Goal: Transaction & Acquisition: Purchase product/service

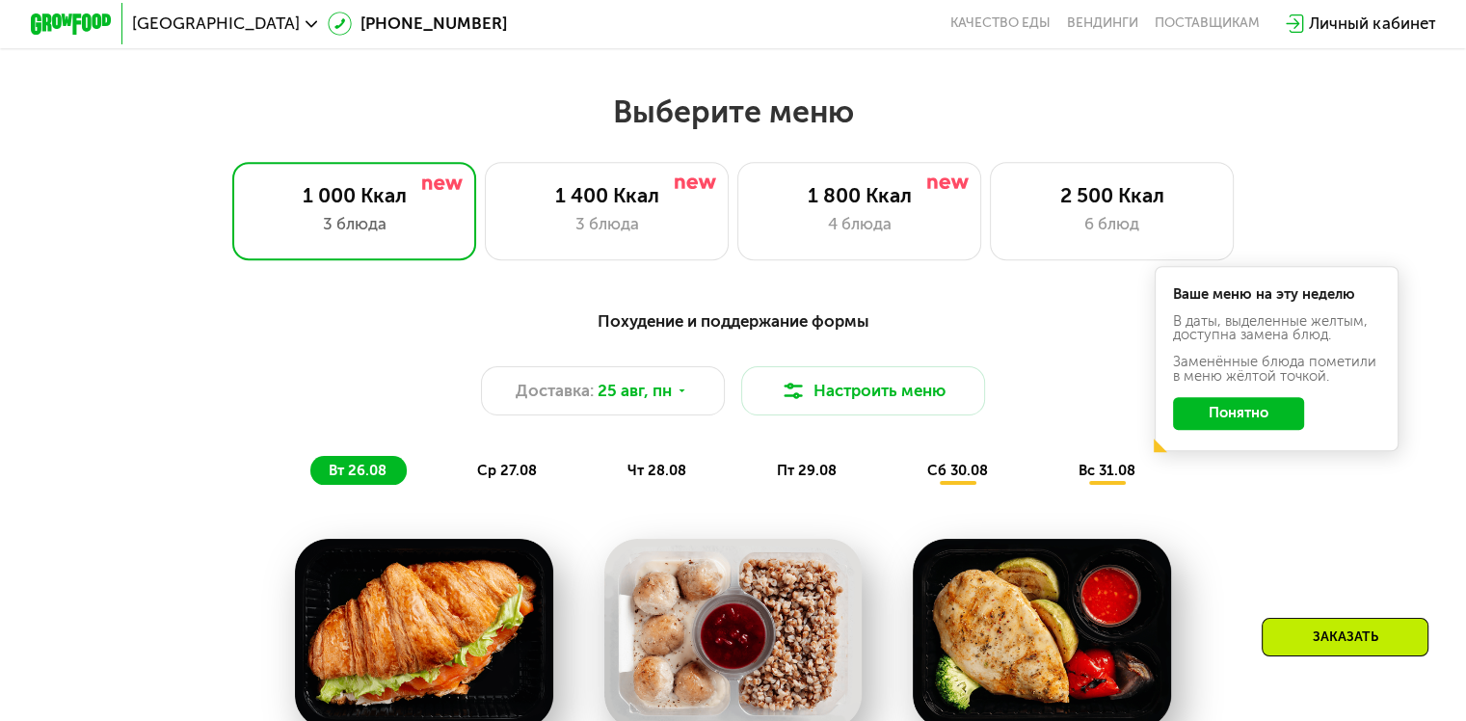
scroll to position [675, 0]
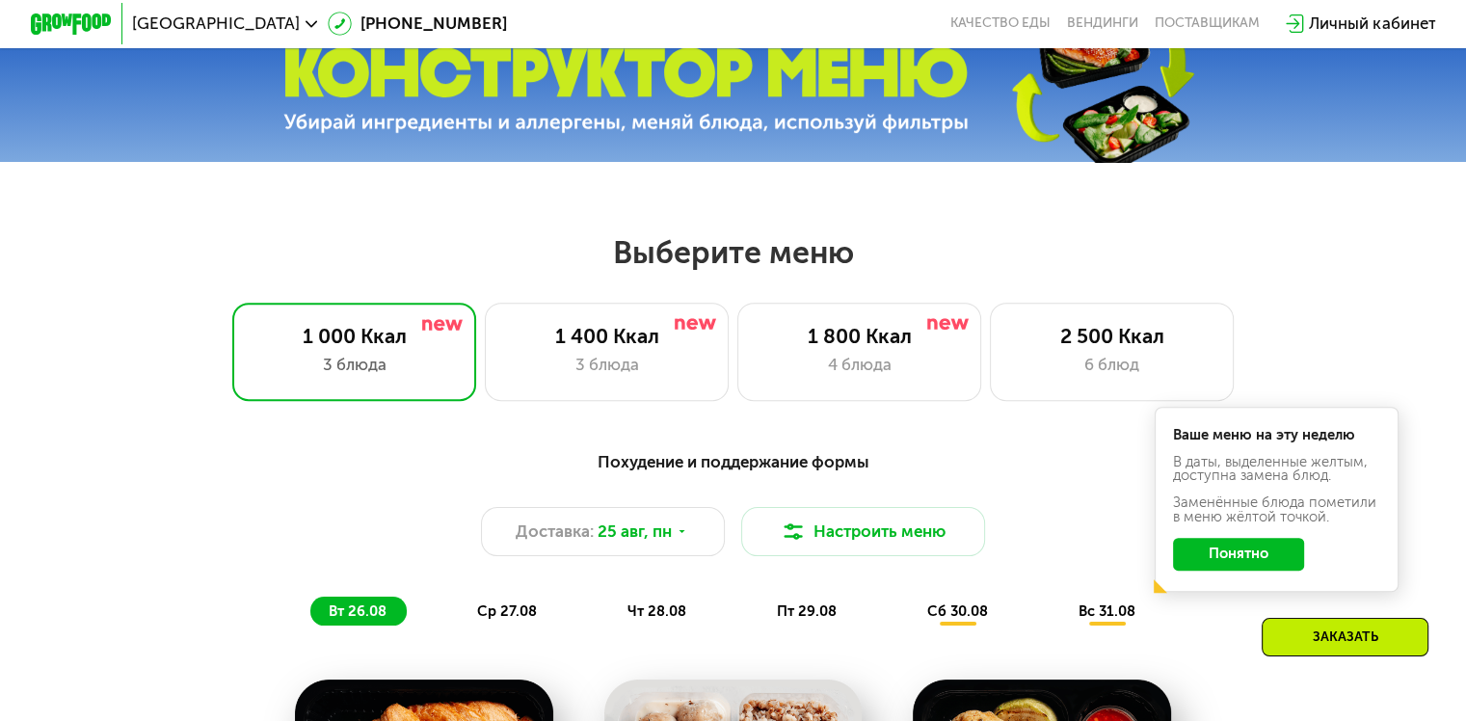
click at [1267, 563] on button "Понятно" at bounding box center [1238, 554] width 131 height 33
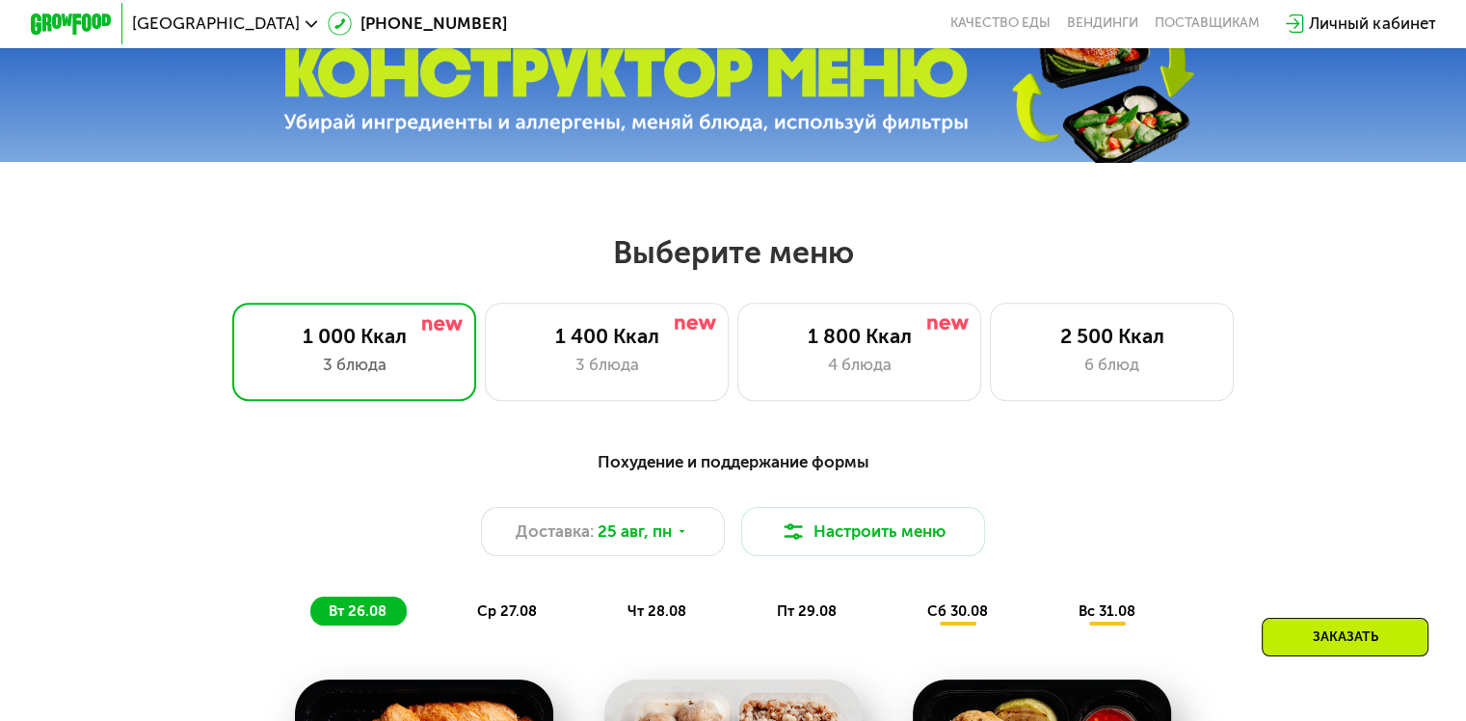
click at [1330, 642] on div "Заказать" at bounding box center [1345, 637] width 167 height 39
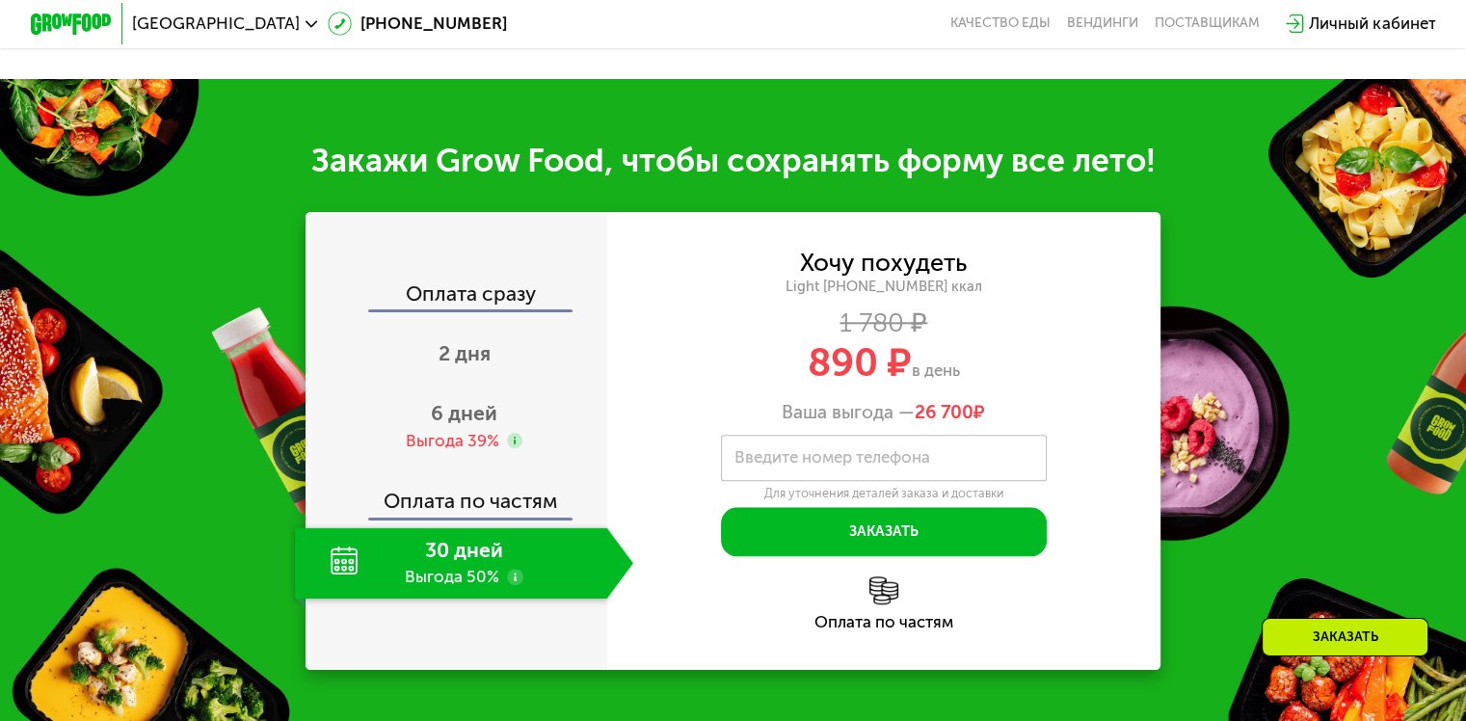
scroll to position [2024, 0]
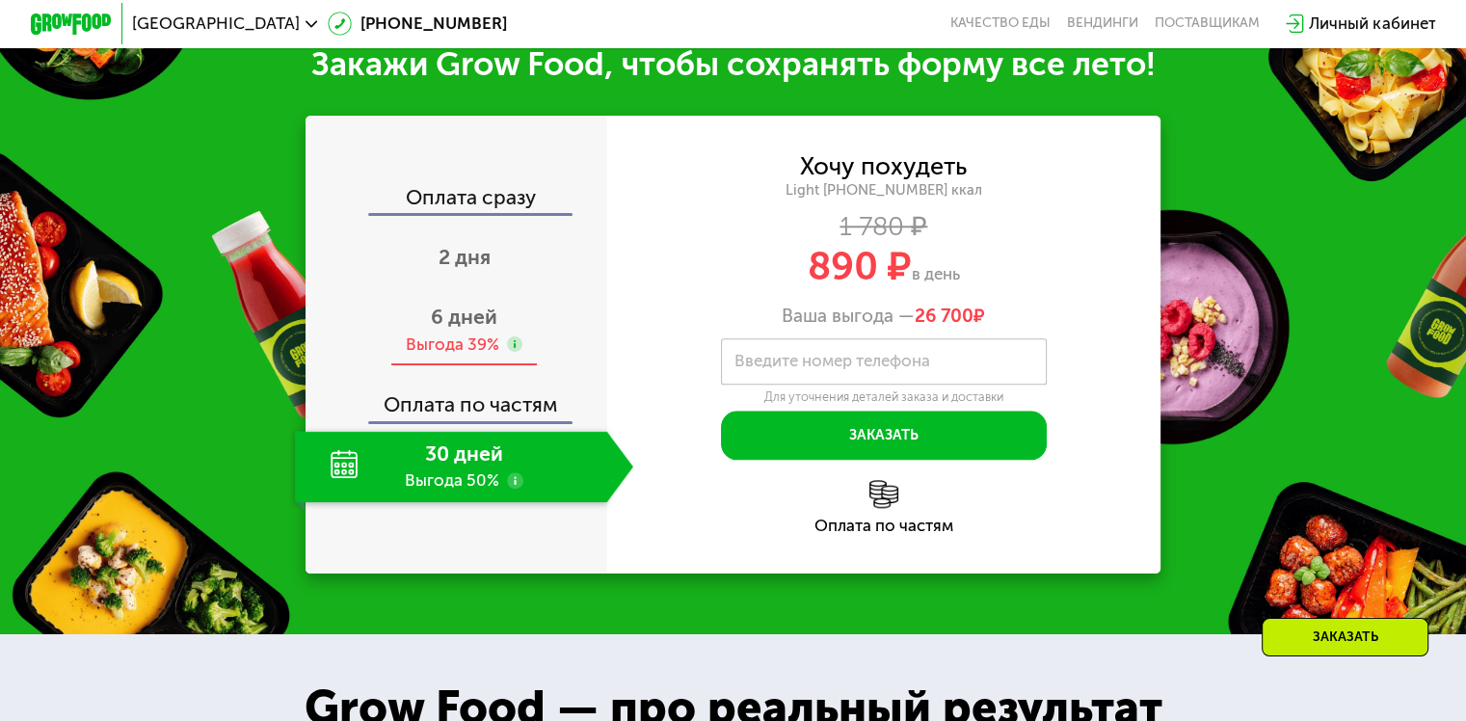
click at [467, 329] on span "6 дней" at bounding box center [464, 317] width 67 height 24
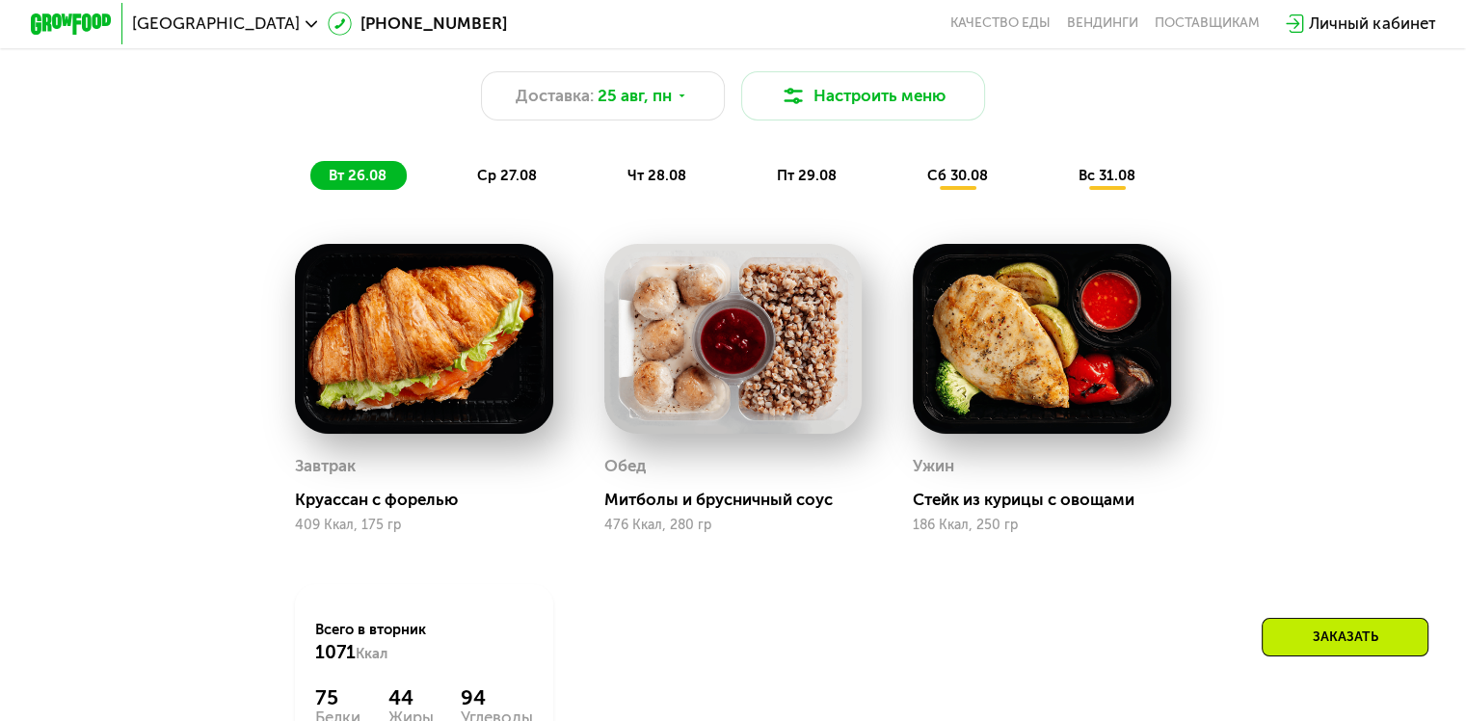
scroll to position [1157, 0]
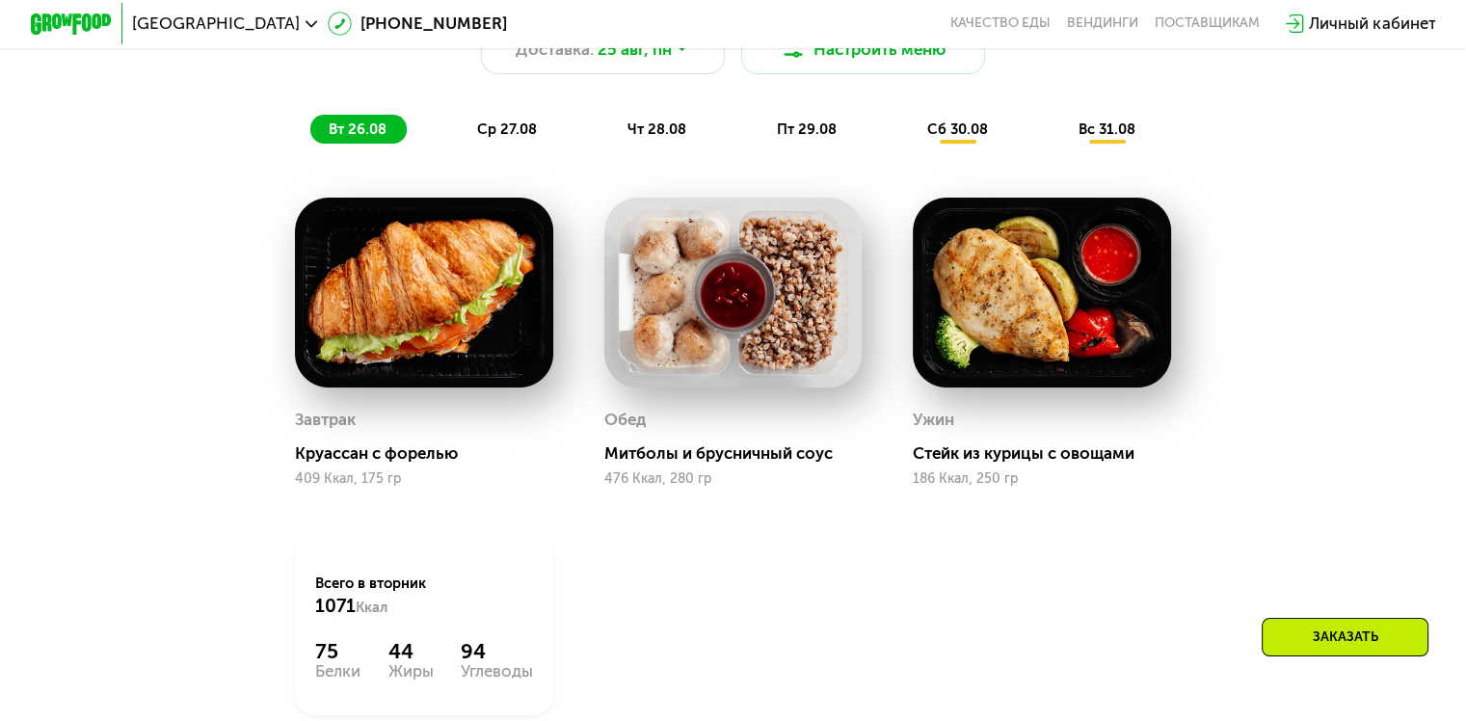
click at [671, 138] on span "чт 28.08" at bounding box center [656, 128] width 59 height 17
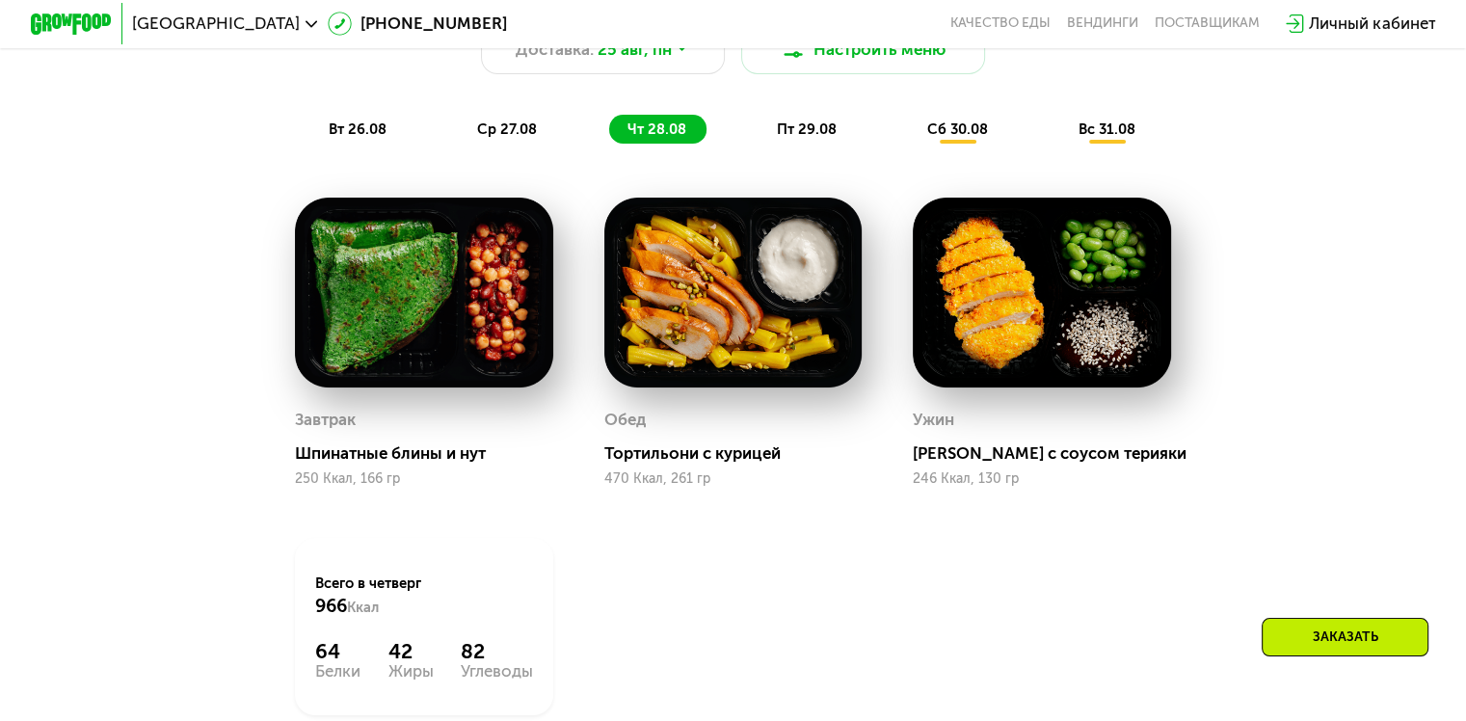
click at [833, 138] on span "пт 29.08" at bounding box center [807, 128] width 60 height 17
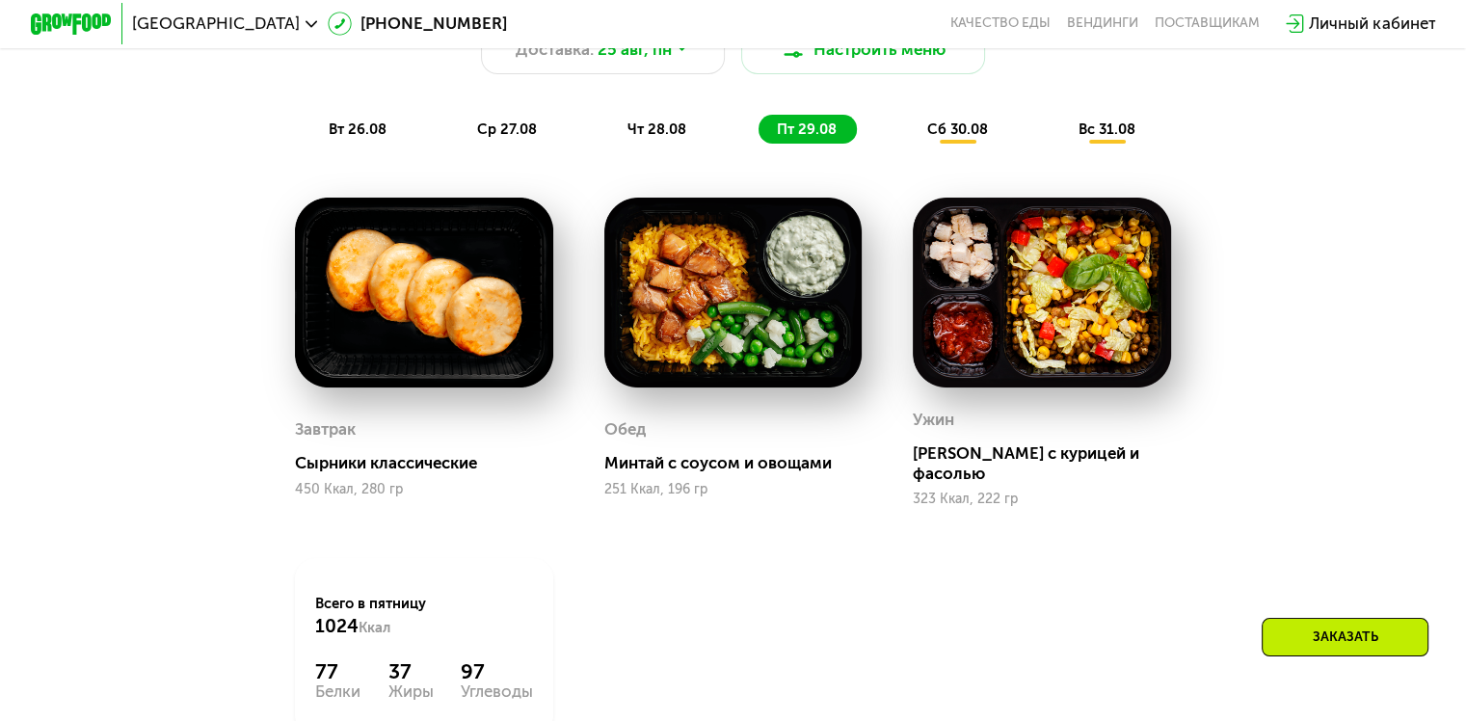
click at [1060, 144] on div "сб 30.08" at bounding box center [1107, 129] width 95 height 29
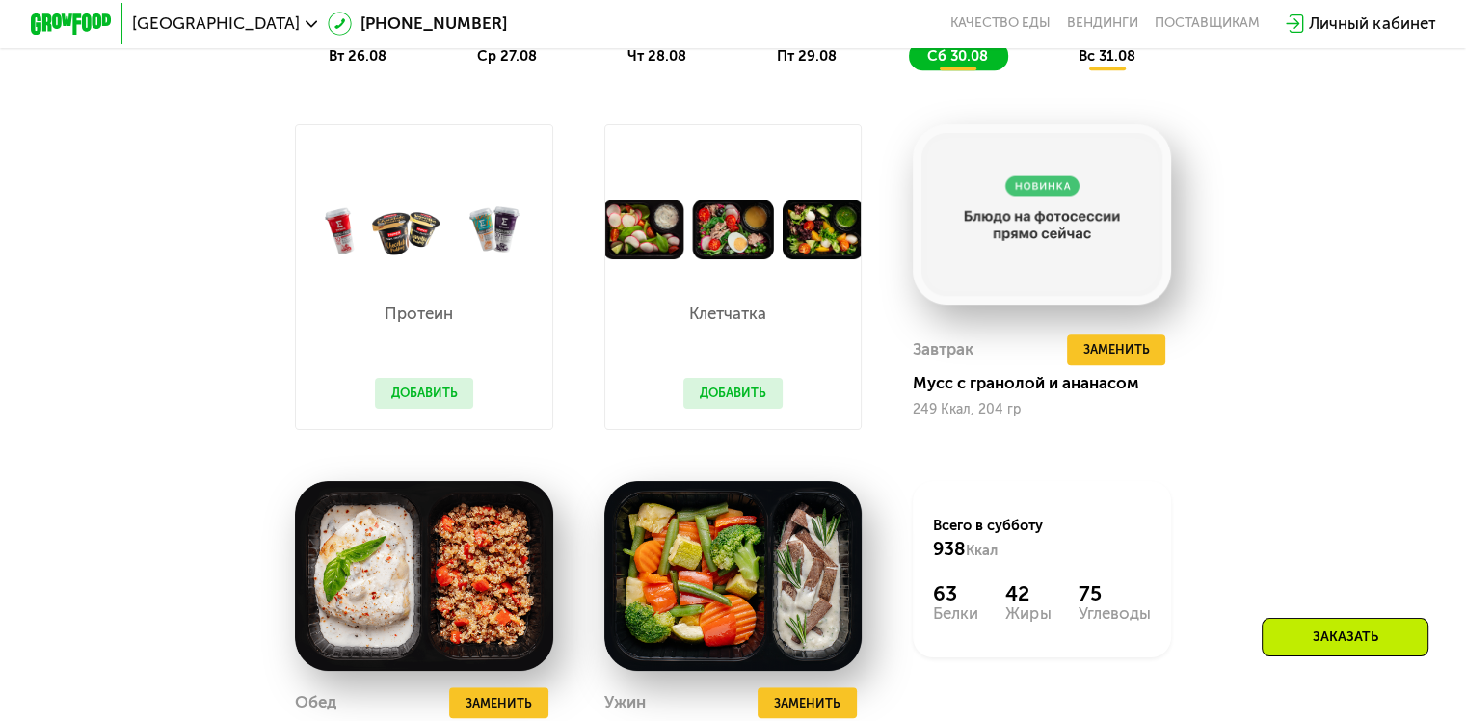
scroll to position [1542, 0]
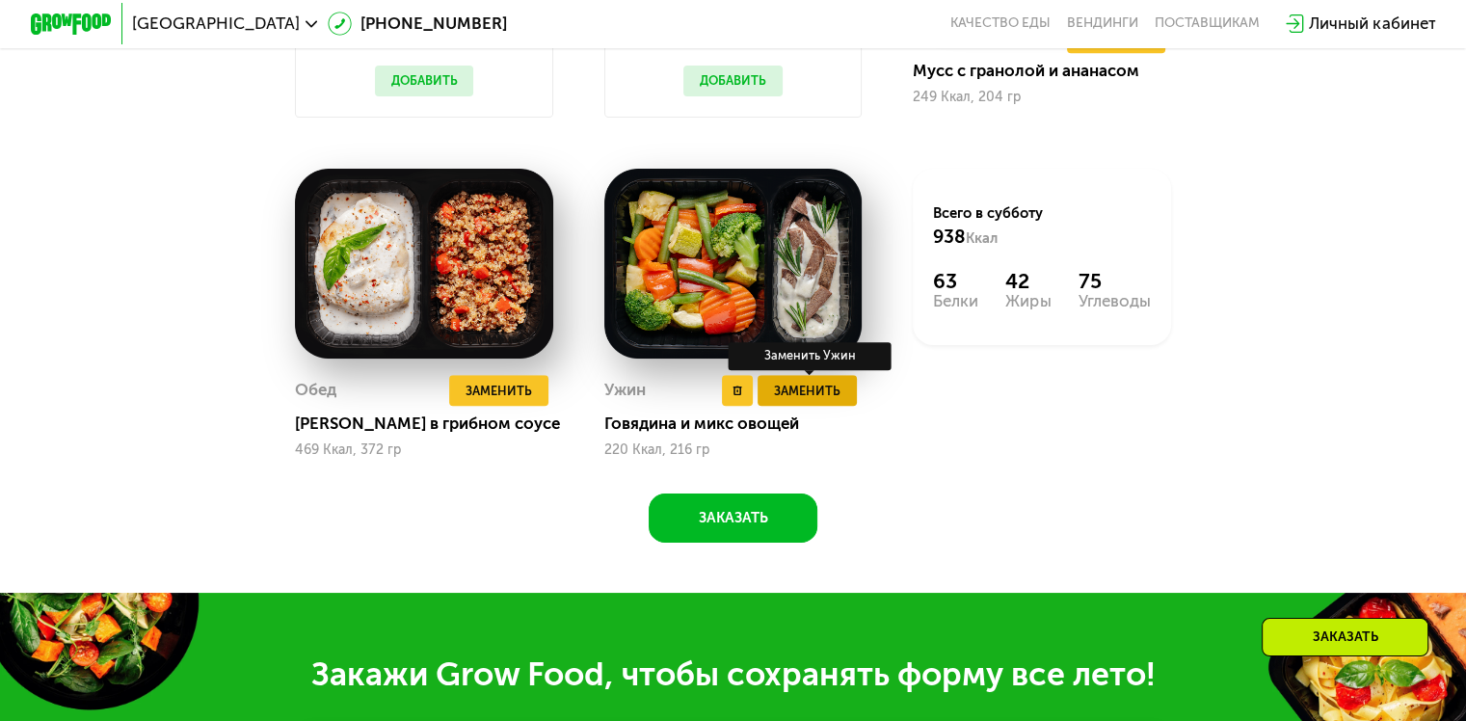
click at [829, 398] on span "Заменить" at bounding box center [807, 391] width 67 height 20
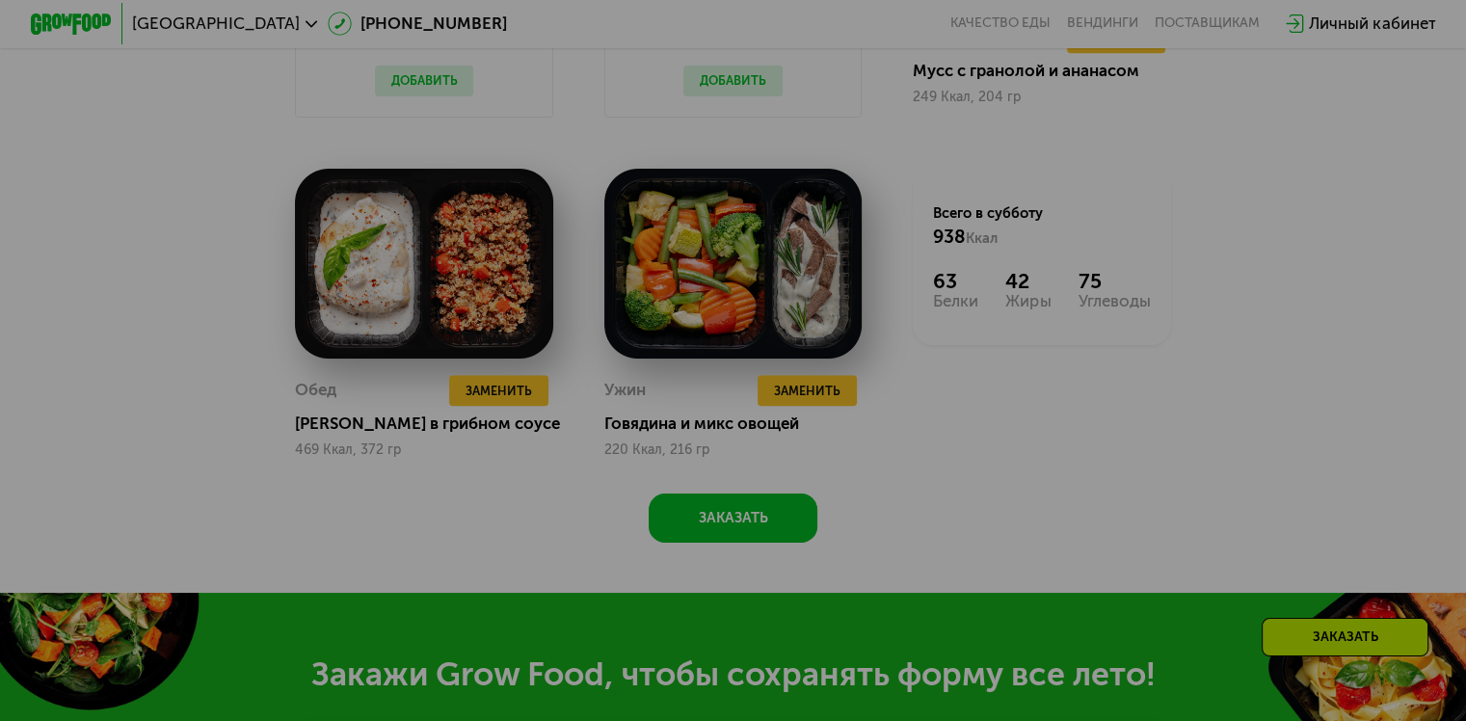
click at [929, 85] on div at bounding box center [733, 360] width 1466 height 721
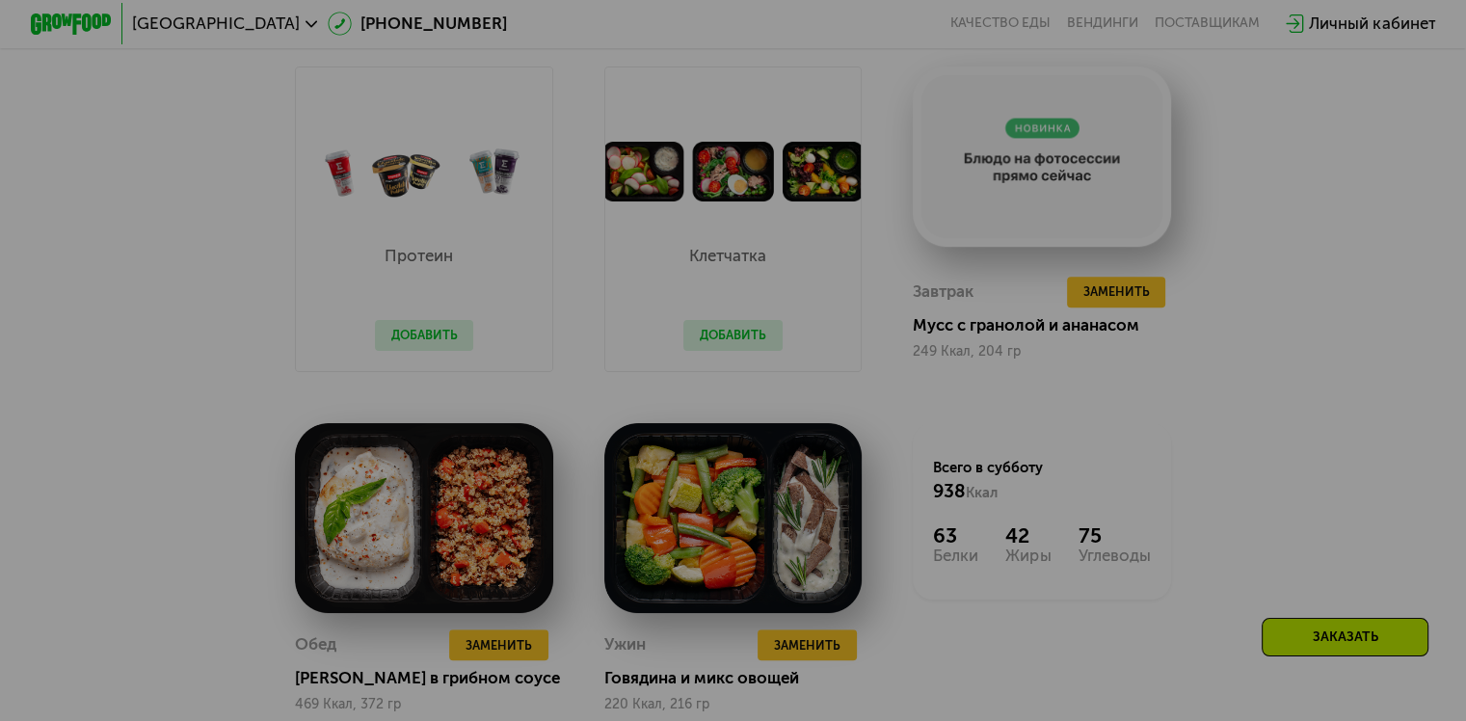
scroll to position [1157, 0]
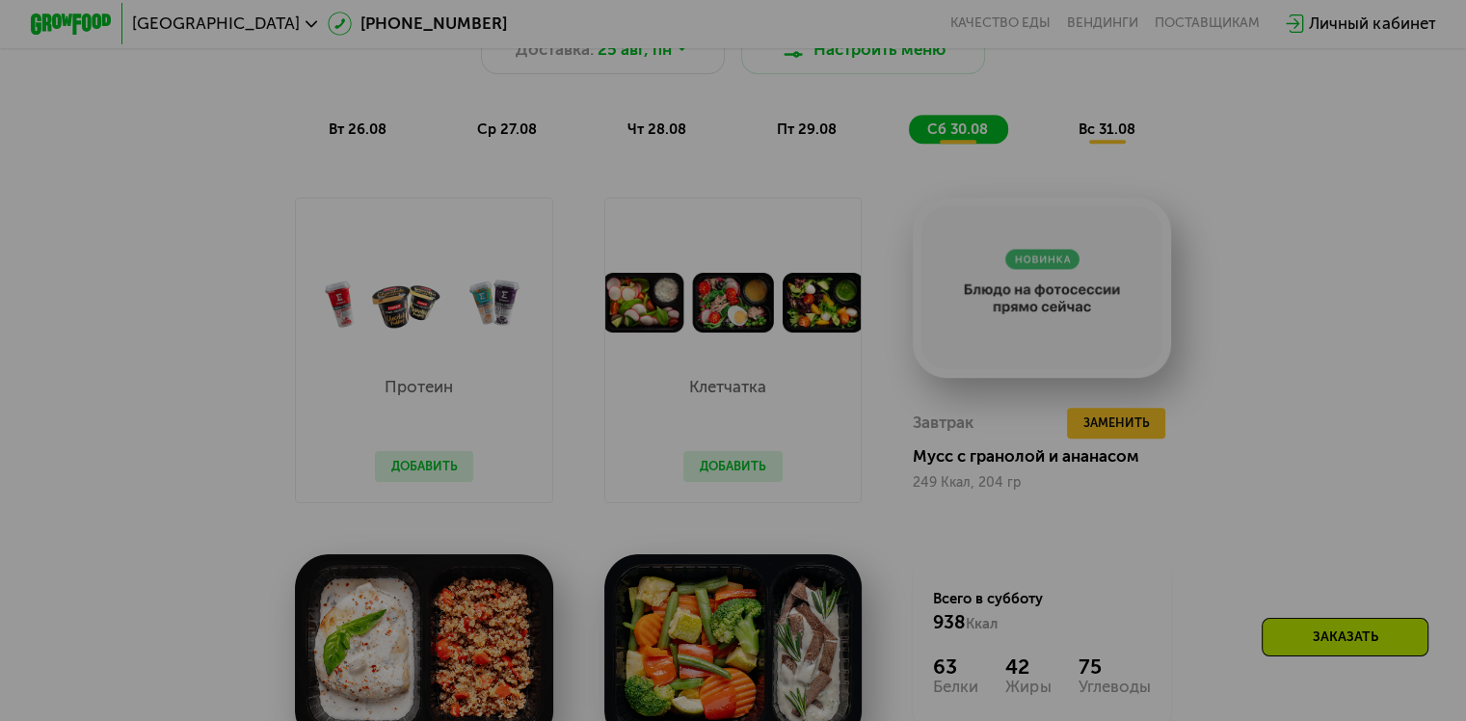
click at [736, 287] on div at bounding box center [733, 360] width 1466 height 721
